Goal: Task Accomplishment & Management: Complete application form

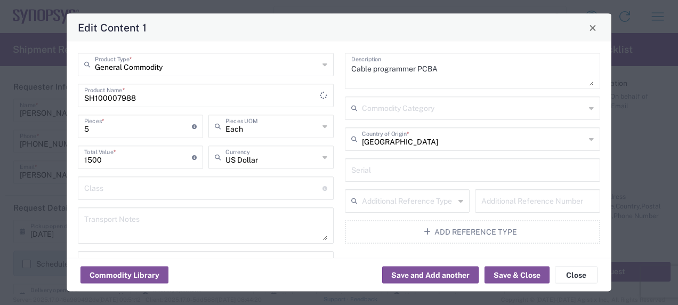
scroll to position [317, 0]
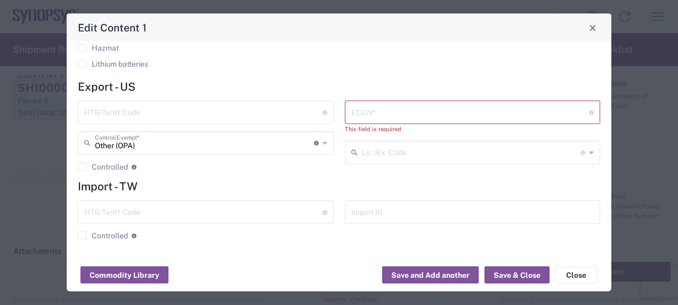
click at [149, 113] on input "text" at bounding box center [203, 111] width 238 height 19
type input "8473.30.0002"
click at [430, 113] on input "text" at bounding box center [470, 111] width 238 height 19
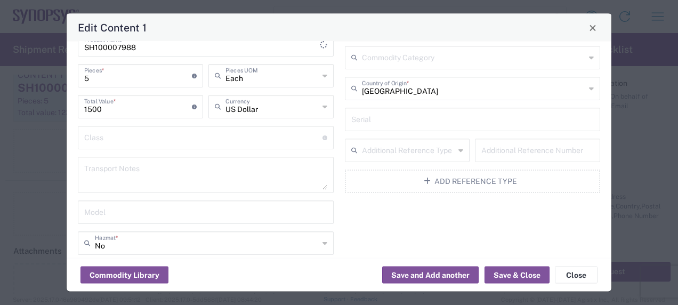
scroll to position [0, 0]
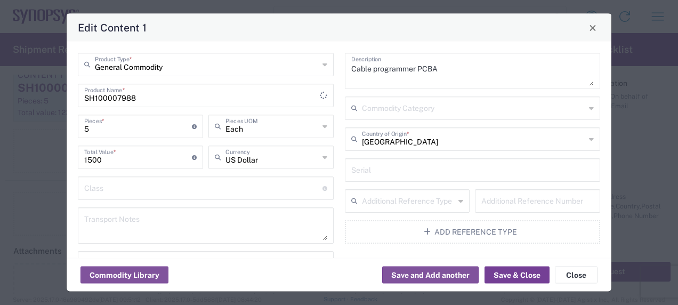
type input "EAR99/NLR"
click at [512, 270] on button "Save & Close" at bounding box center [517, 275] width 65 height 17
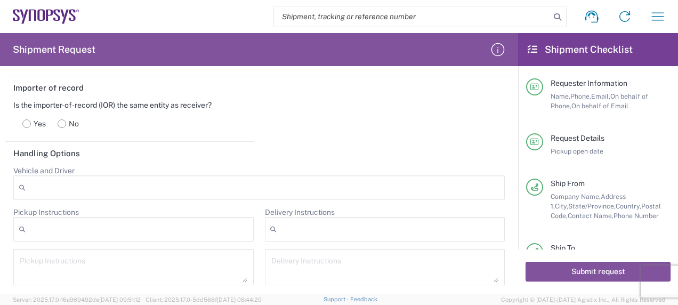
scroll to position [1437, 0]
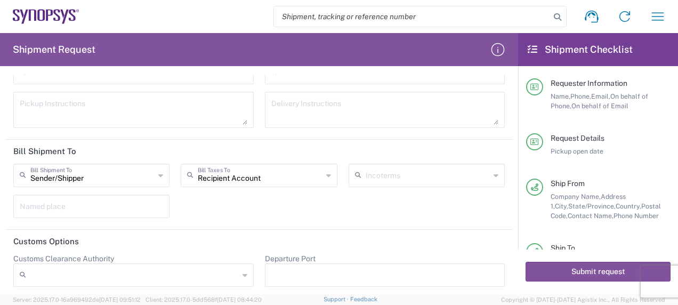
click at [326, 172] on icon at bounding box center [328, 175] width 5 height 17
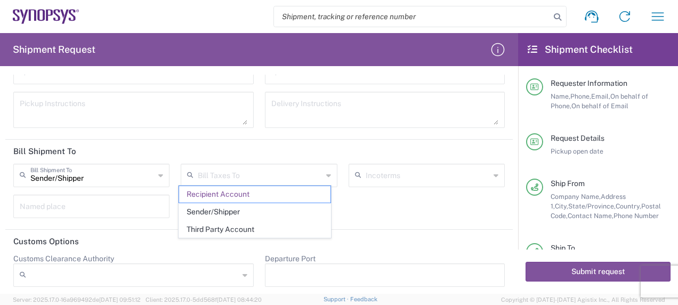
click at [326, 172] on icon at bounding box center [328, 175] width 5 height 17
click at [266, 210] on span "Sender/Shipper" at bounding box center [254, 212] width 151 height 17
type input "Sender/Shipper"
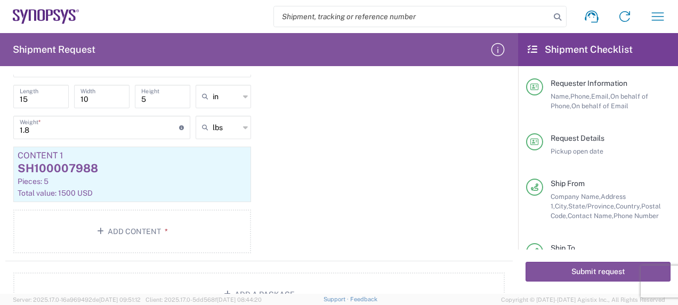
scroll to position [1010, 0]
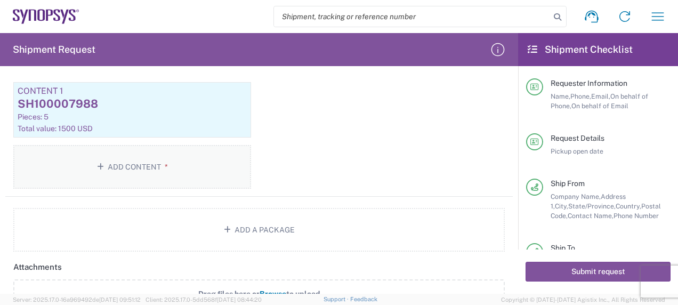
click at [130, 164] on button "Add Content *" at bounding box center [132, 167] width 238 height 44
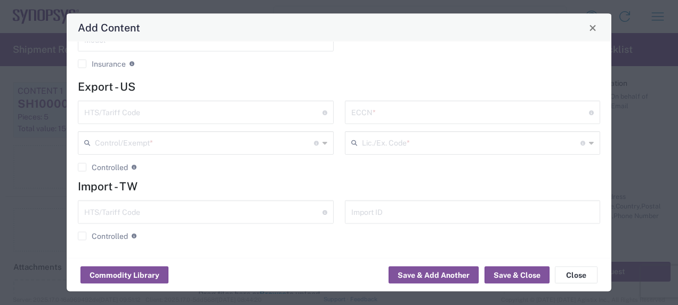
scroll to position [0, 0]
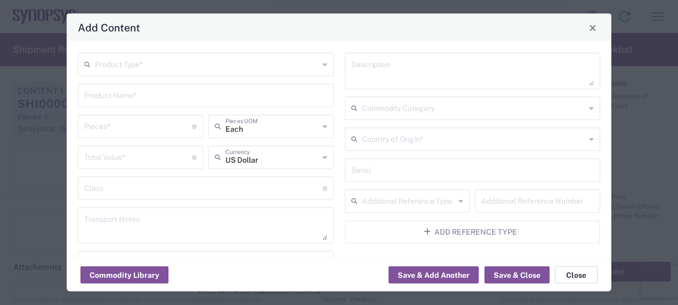
click at [578, 276] on button "Close" at bounding box center [576, 275] width 43 height 17
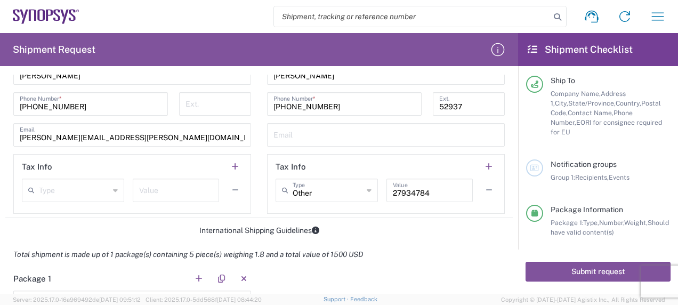
scroll to position [693, 0]
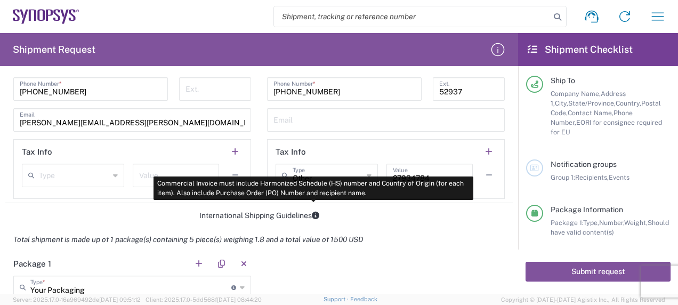
click at [315, 214] on icon at bounding box center [315, 215] width 7 height 7
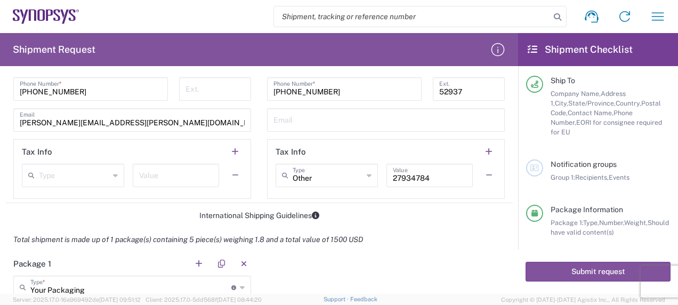
click at [303, 214] on div "International Shipping Guidelines" at bounding box center [259, 216] width 508 height 10
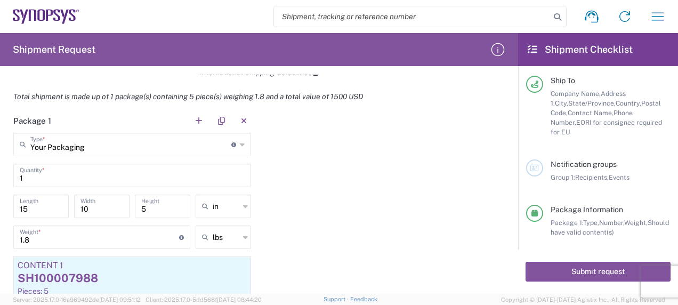
scroll to position [853, 0]
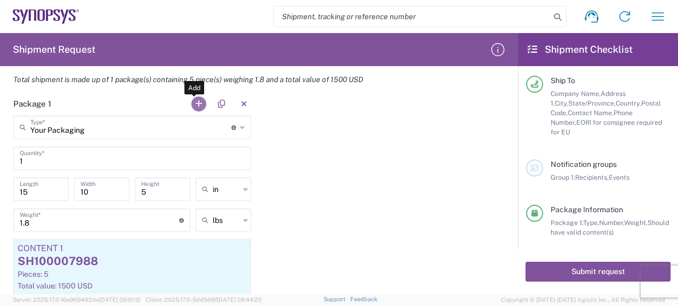
click at [196, 101] on button "button" at bounding box center [198, 104] width 15 height 15
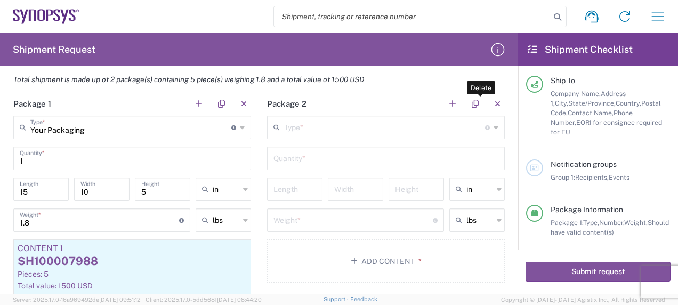
click at [490, 103] on button "button" at bounding box center [497, 104] width 15 height 15
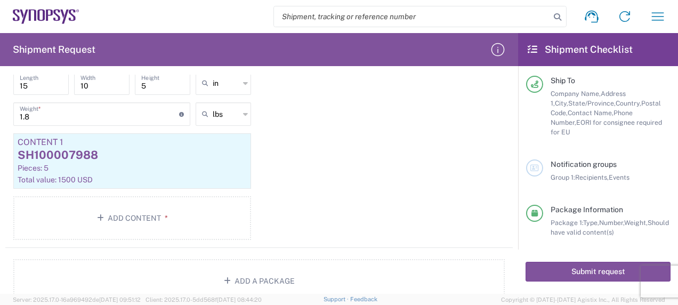
scroll to position [960, 0]
click at [154, 155] on div "SH100007988" at bounding box center [132, 155] width 229 height 16
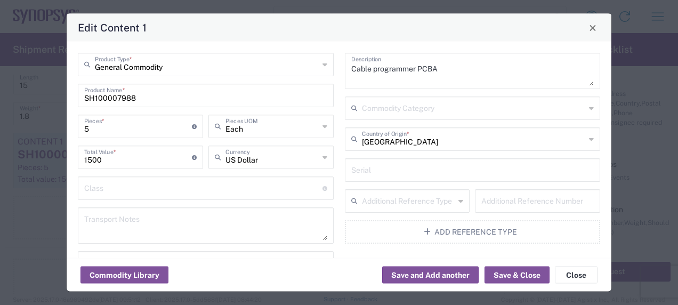
type input "Other (OPA)"
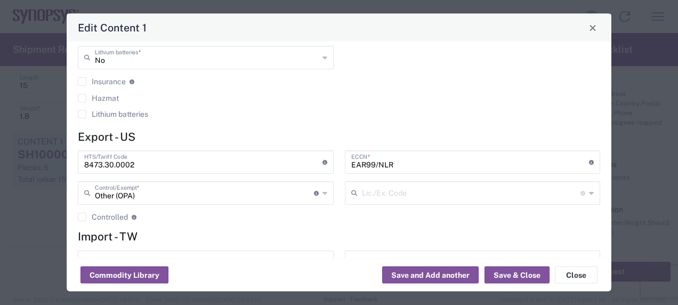
scroll to position [317, 0]
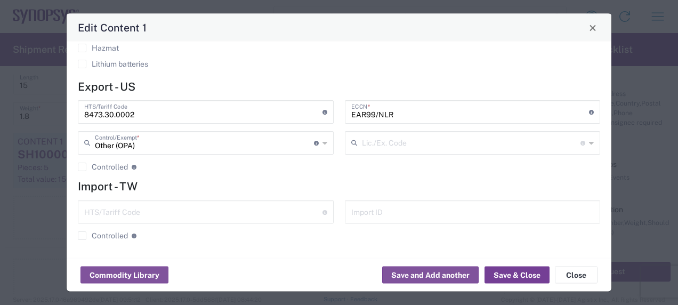
click at [525, 276] on button "Save & Close" at bounding box center [517, 275] width 65 height 17
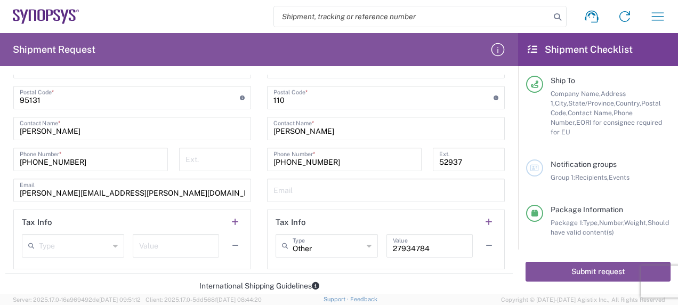
scroll to position [640, 0]
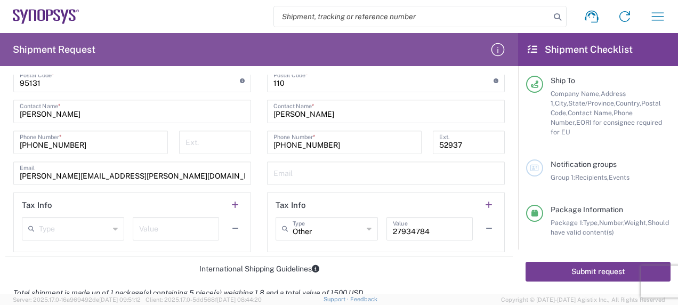
click at [583, 274] on button "Submit request" at bounding box center [598, 272] width 145 height 20
